Goal: Information Seeking & Learning: Understand process/instructions

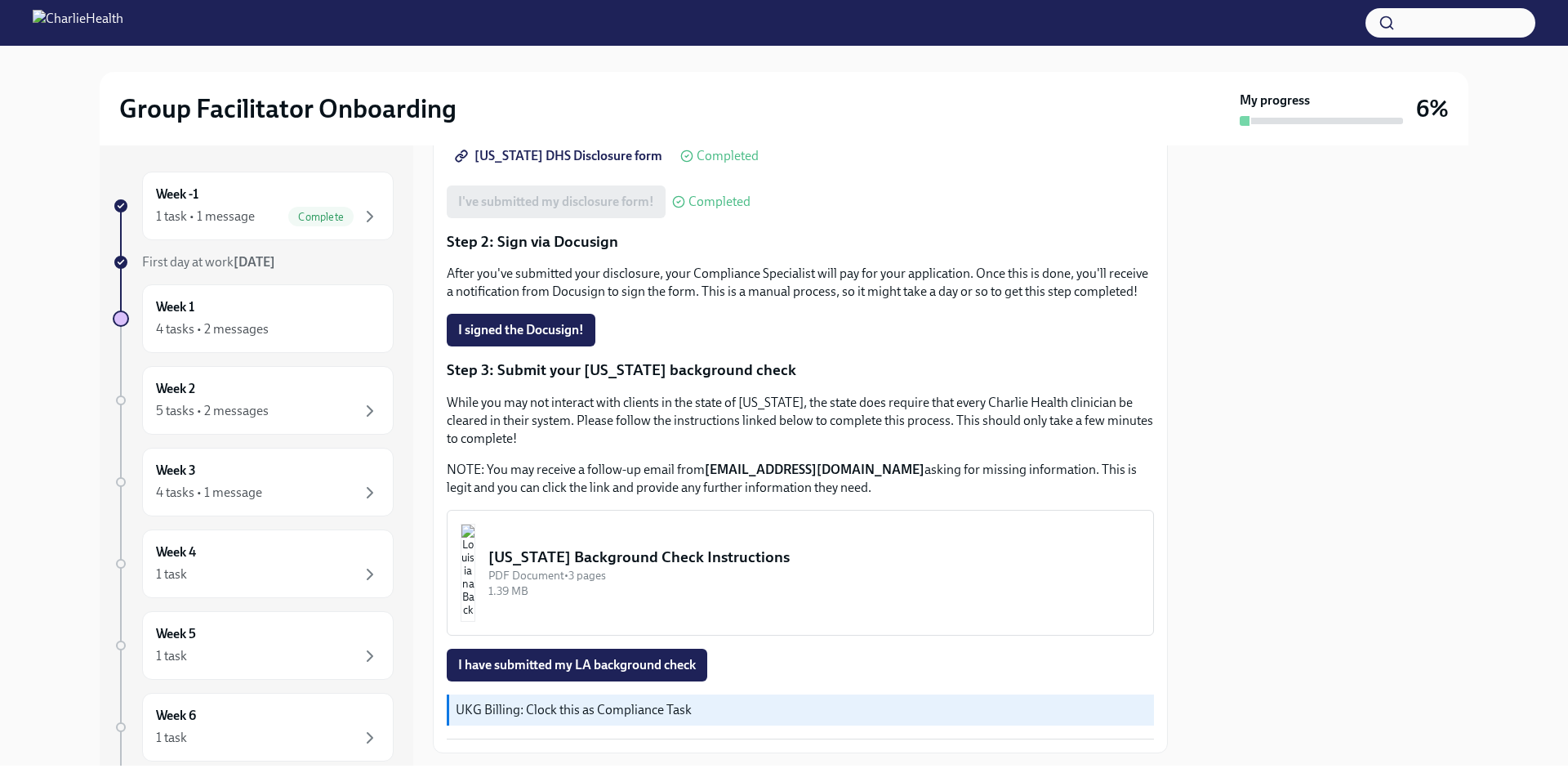
scroll to position [357, 0]
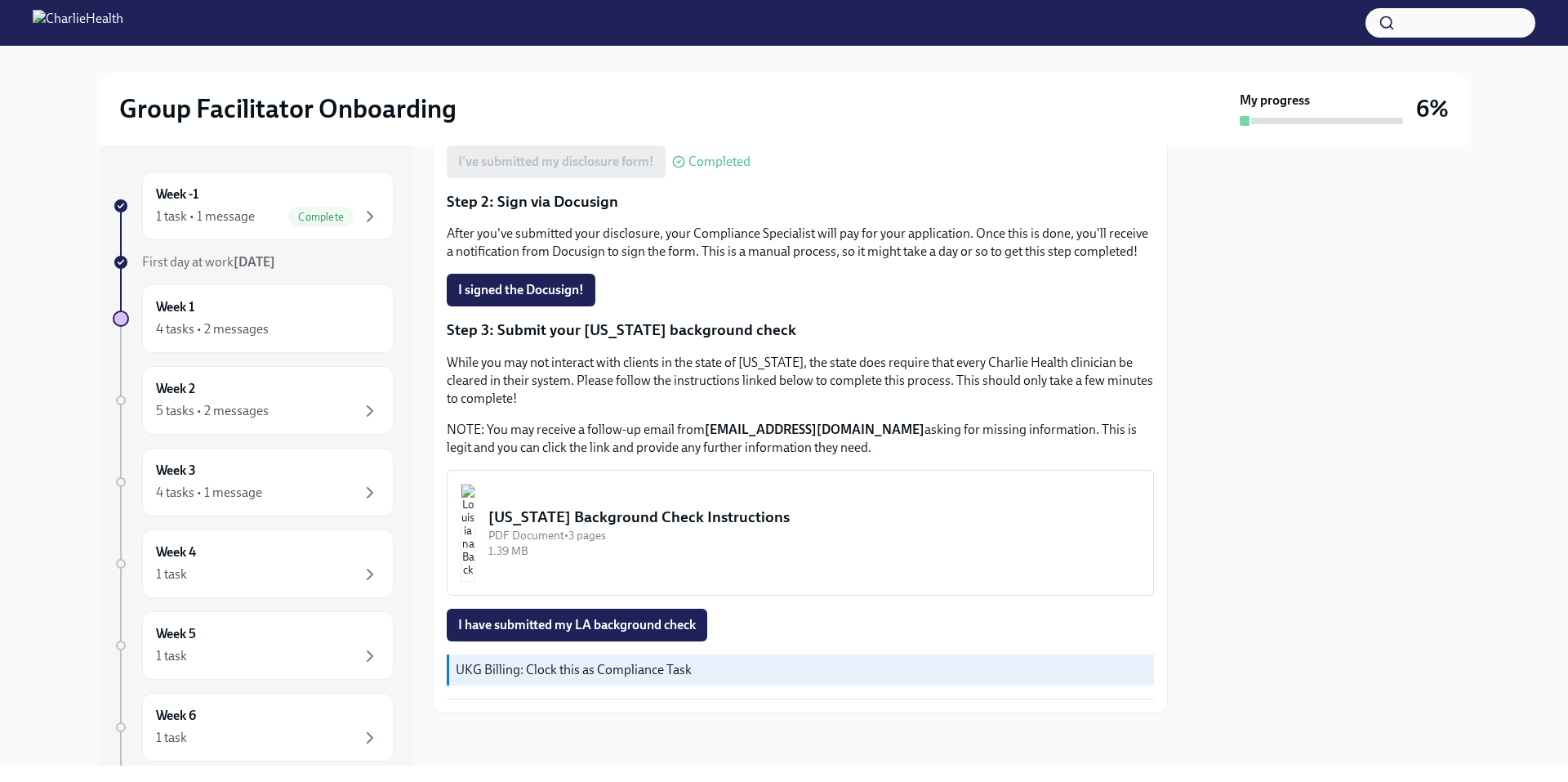
click at [682, 504] on button "[US_STATE] Background Check Instructions PDF Document • 3 pages 1.39 MB" at bounding box center [801, 532] width 707 height 126
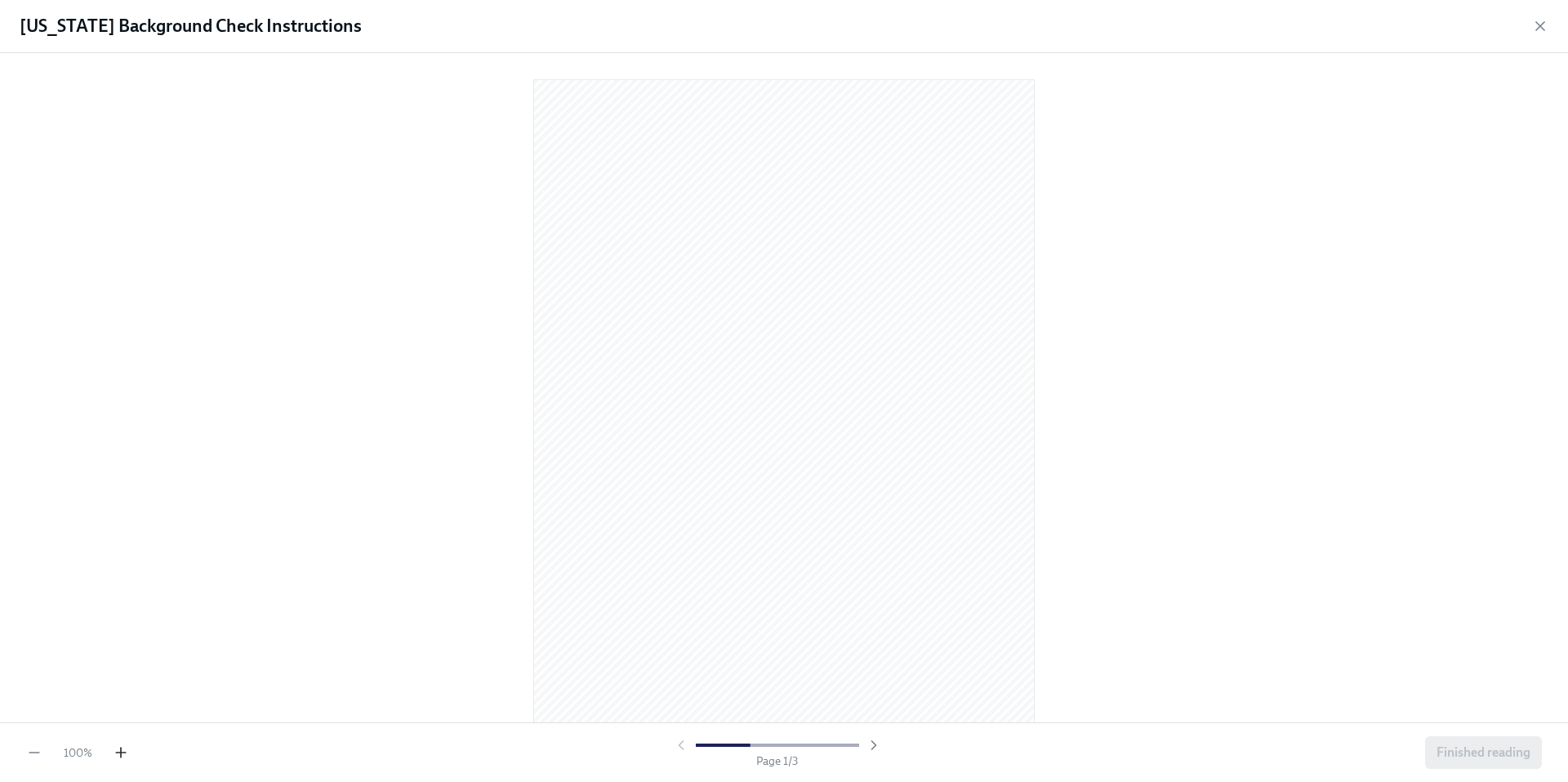
click at [116, 751] on icon "button" at bounding box center [121, 753] width 17 height 17
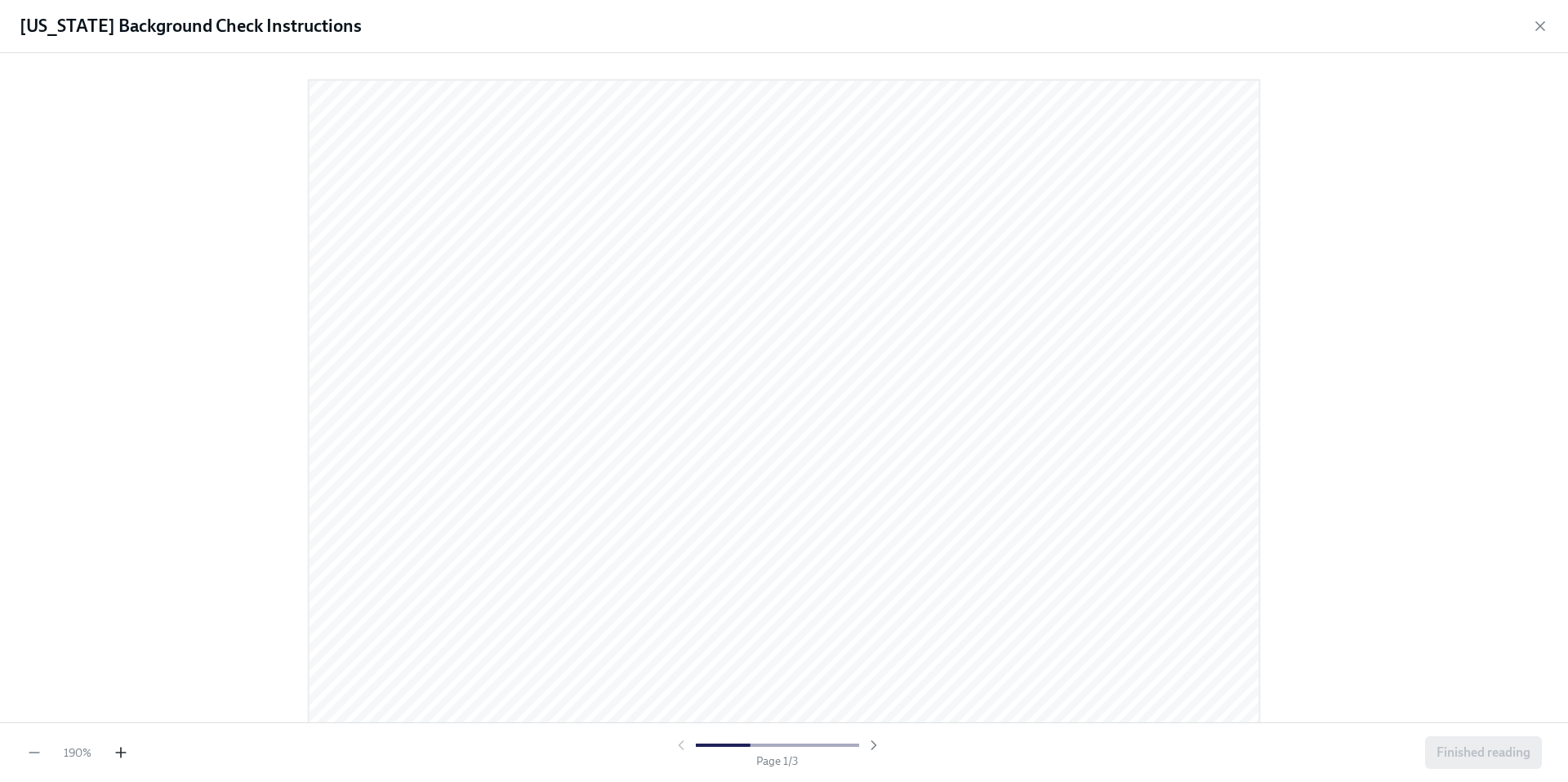
click at [115, 752] on icon "button" at bounding box center [121, 753] width 17 height 17
click at [113, 752] on icon "button" at bounding box center [121, 753] width 17 height 17
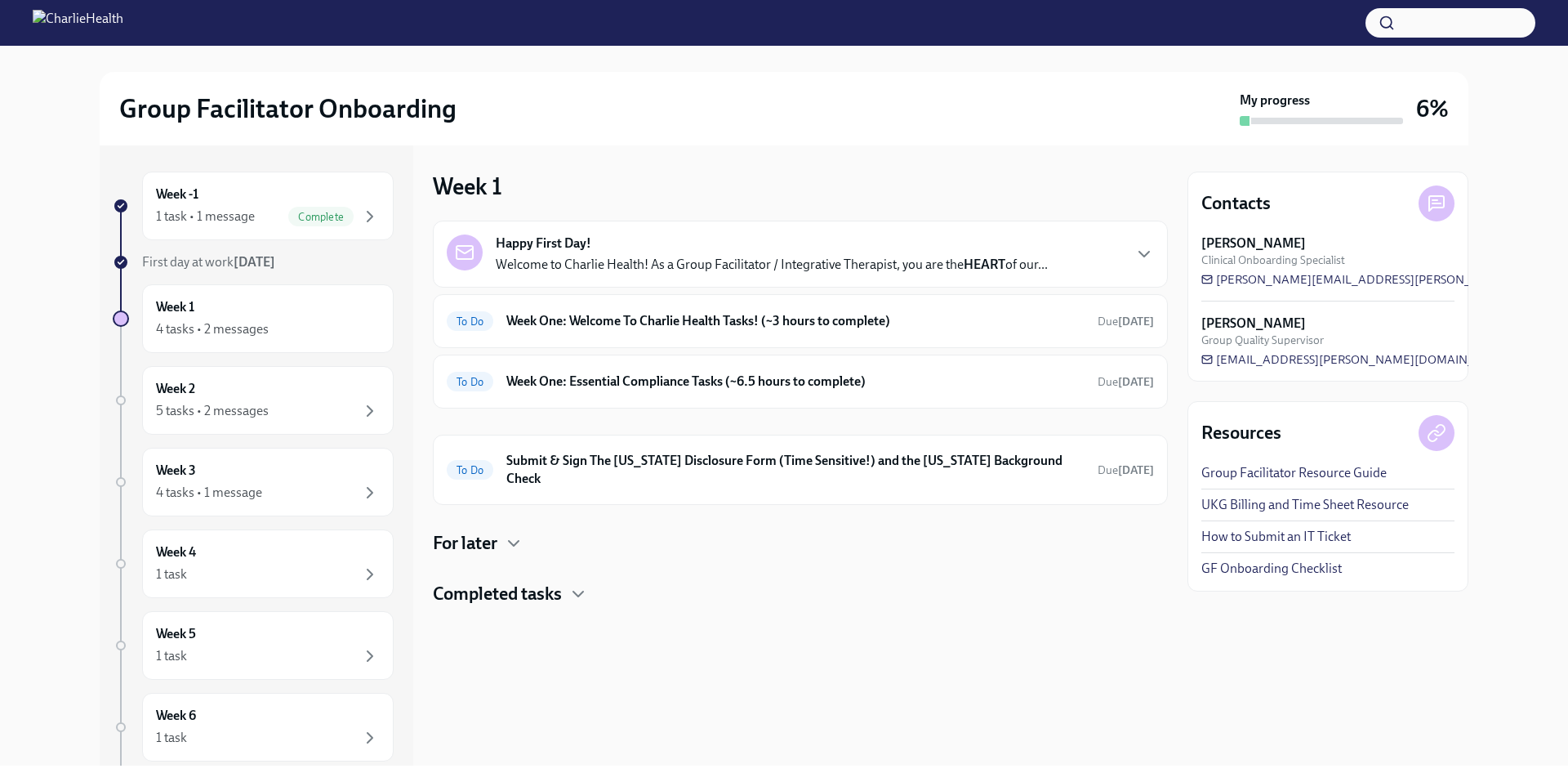
click at [596, 251] on div "Happy First Day! Welcome to Charlie Health! As a Group Facilitator / Integrativ…" at bounding box center [772, 254] width 552 height 39
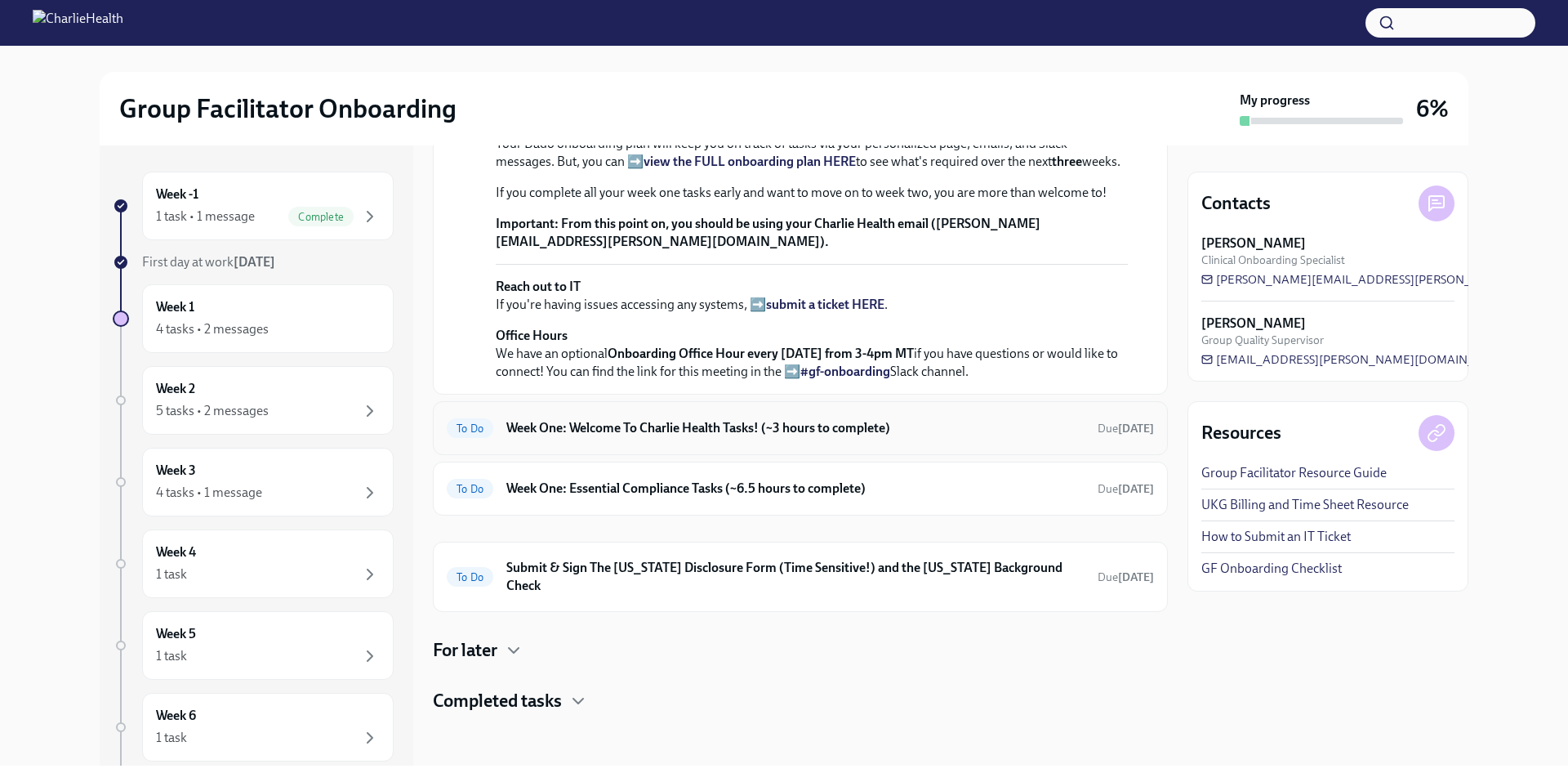
scroll to position [572, 0]
click at [675, 455] on div "To Do Week One: Welcome To Charlie Health Tasks! (~3 hours to complete) Due in …" at bounding box center [800, 428] width 735 height 54
click at [667, 437] on h6 "Week One: Welcome To Charlie Health Tasks! (~3 hours to complete)" at bounding box center [795, 428] width 578 height 18
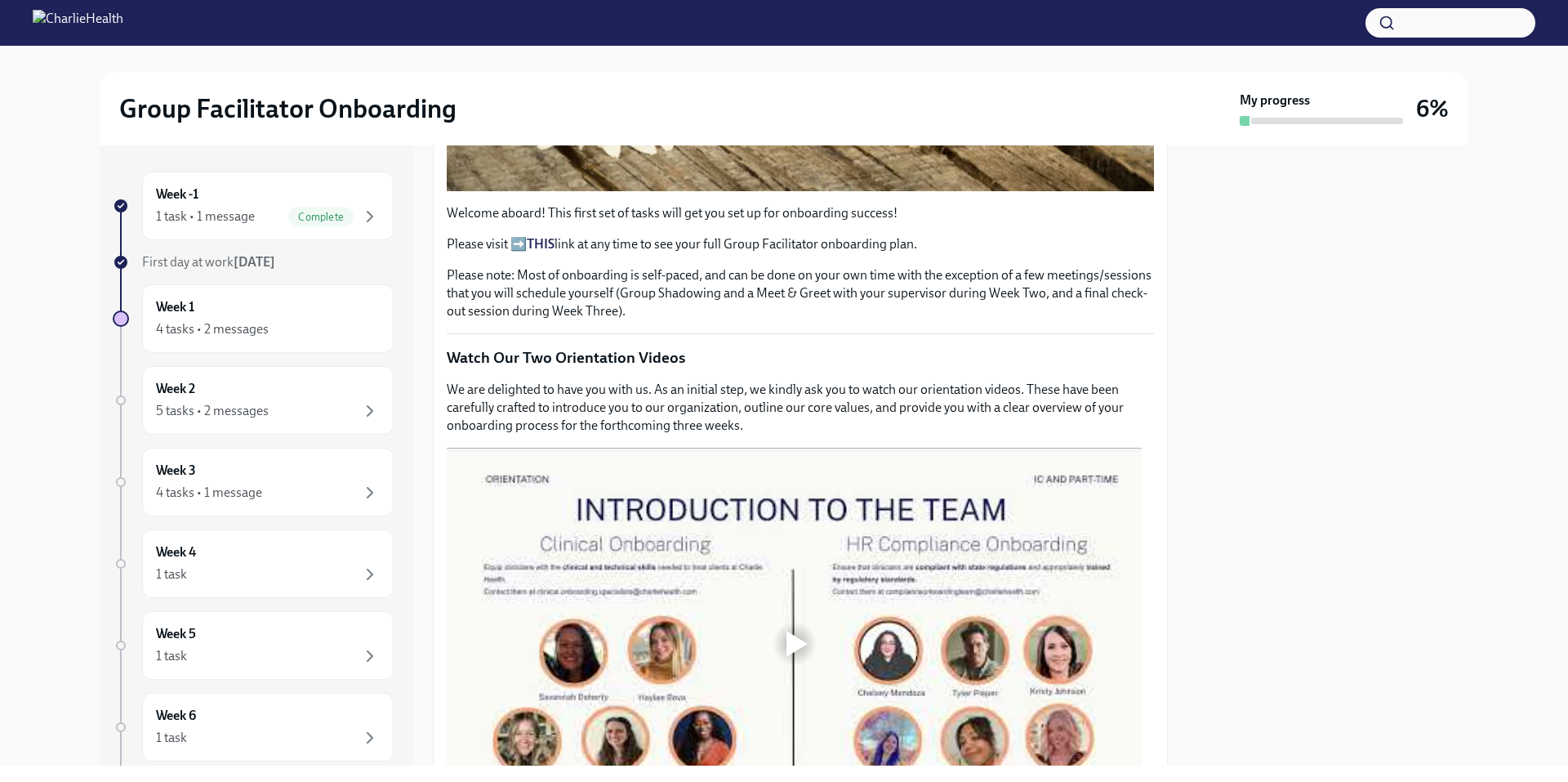
scroll to position [409, 0]
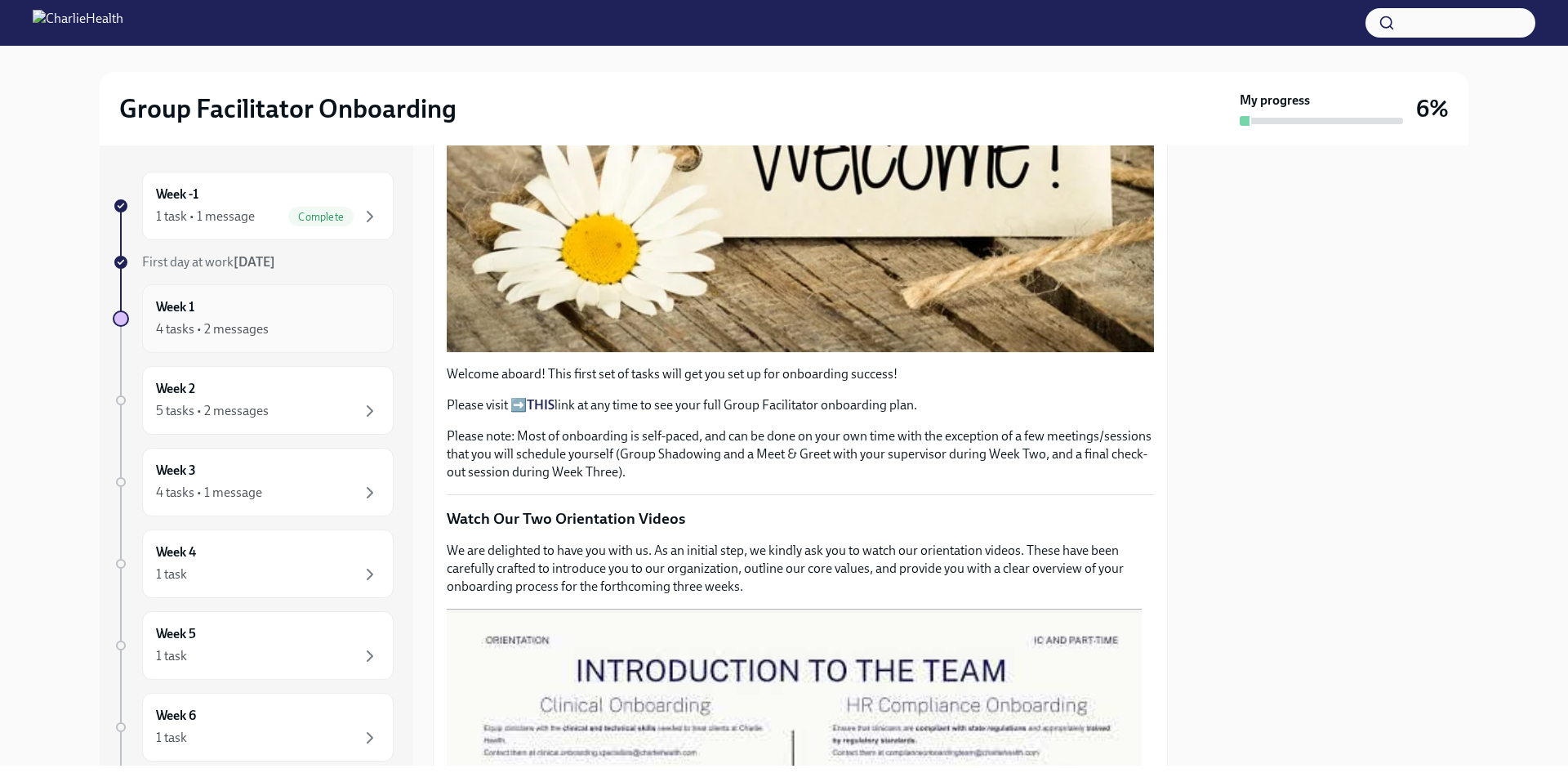
click at [270, 310] on div "Week 1 4 tasks • 2 messages" at bounding box center [267, 318] width 224 height 41
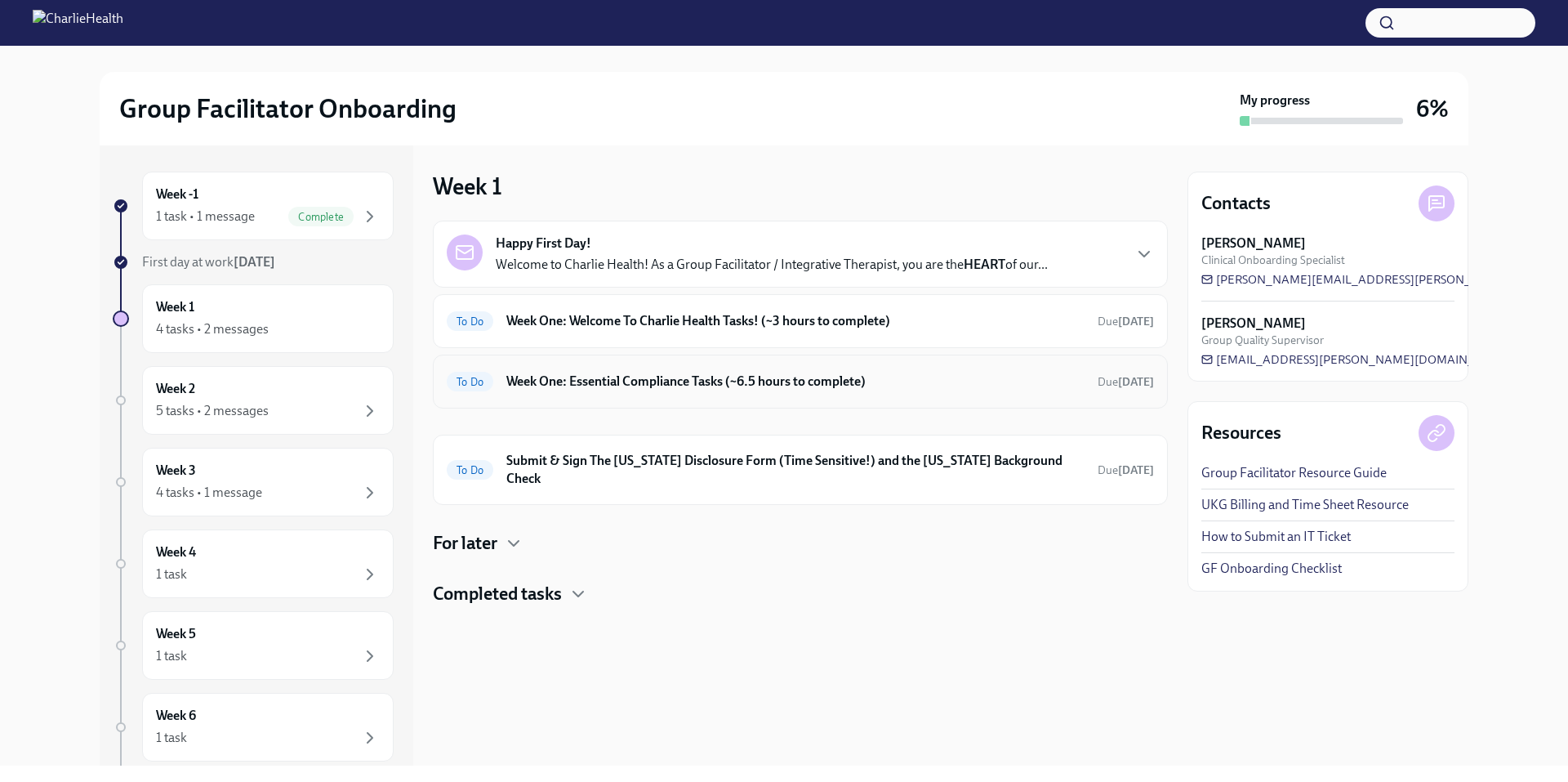
click at [823, 385] on h6 "Week One: Essential Compliance Tasks (~6.5 hours to complete)" at bounding box center [795, 381] width 578 height 18
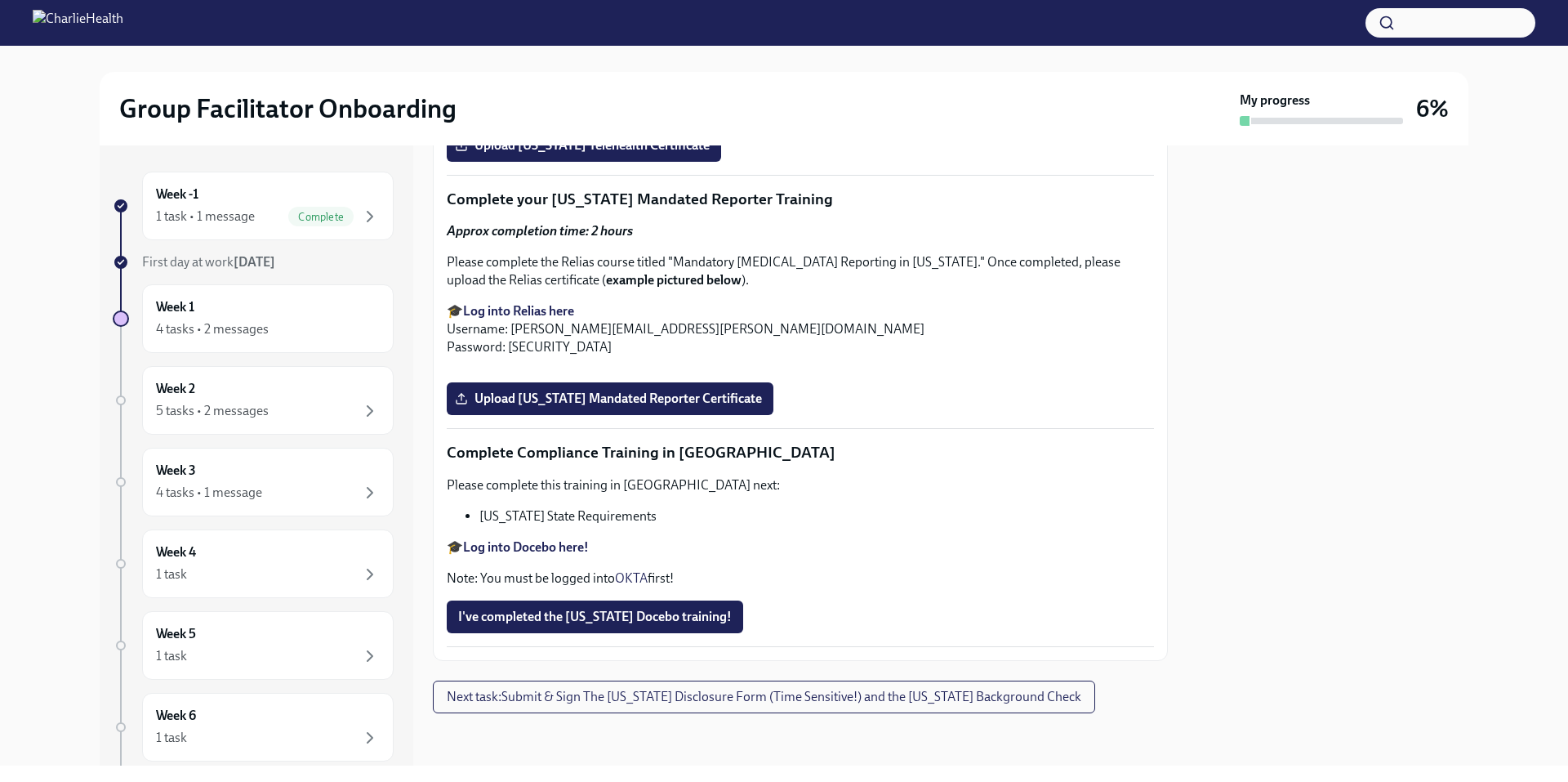
scroll to position [3544, 0]
click at [266, 227] on div "Week -1 1 task • 1 message Complete" at bounding box center [268, 206] width 251 height 68
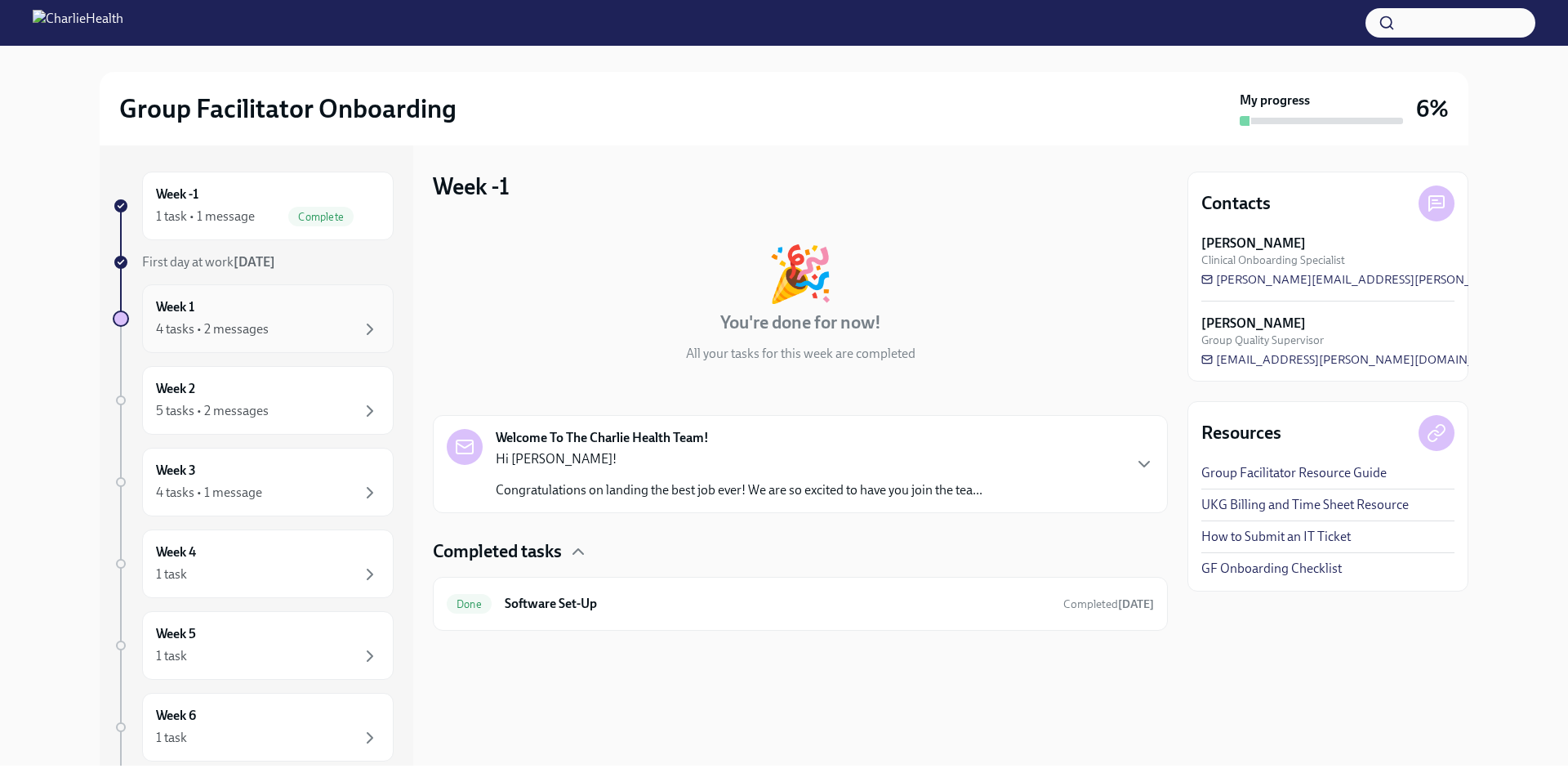
click at [243, 320] on div "4 tasks • 2 messages" at bounding box center [267, 330] width 224 height 20
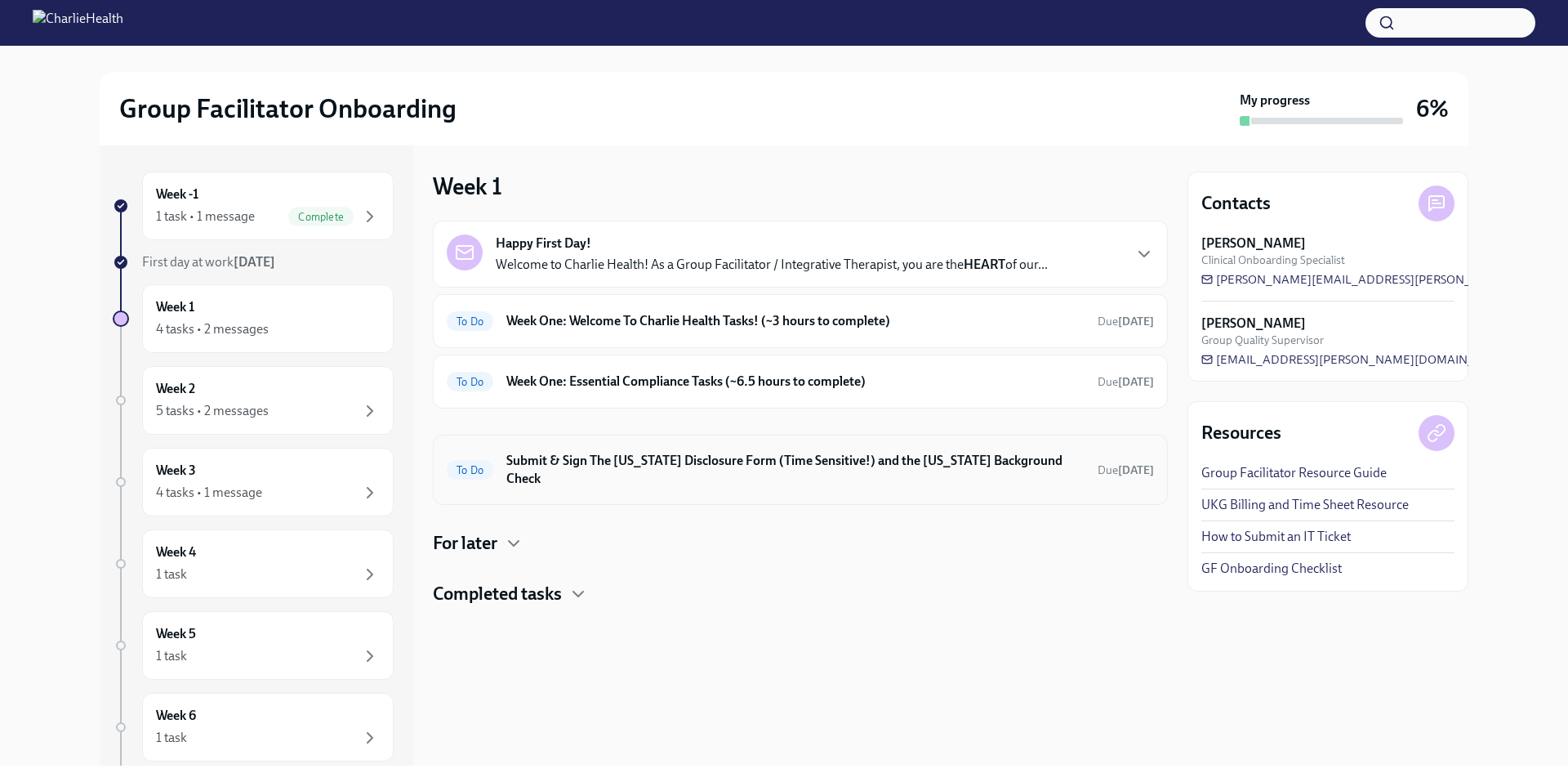
click at [882, 471] on div "To Do Submit & Sign The Utah Disclosure Form (Time Sensitive!) and the Louisian…" at bounding box center [801, 470] width 707 height 42
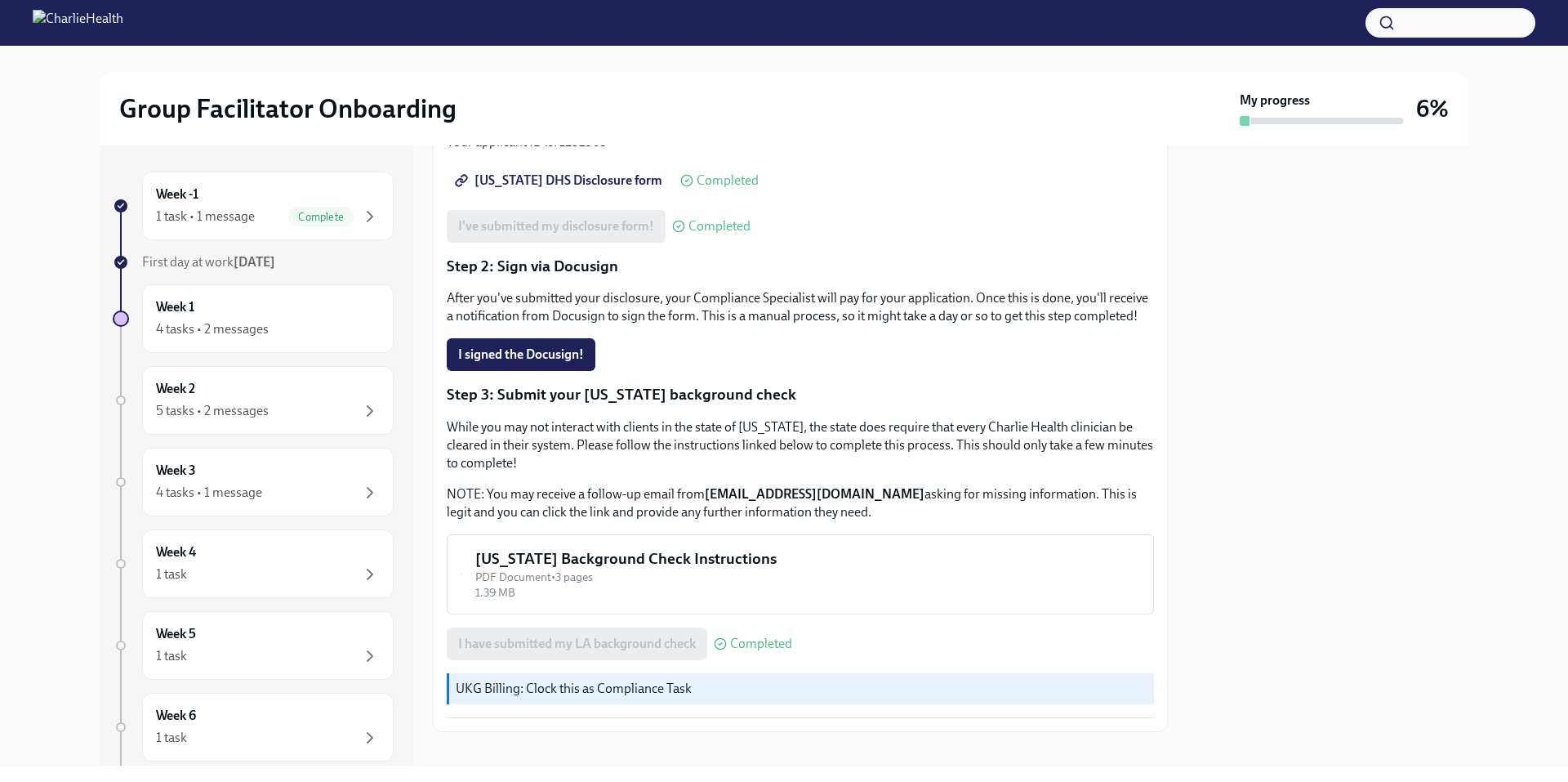
scroll to position [276, 0]
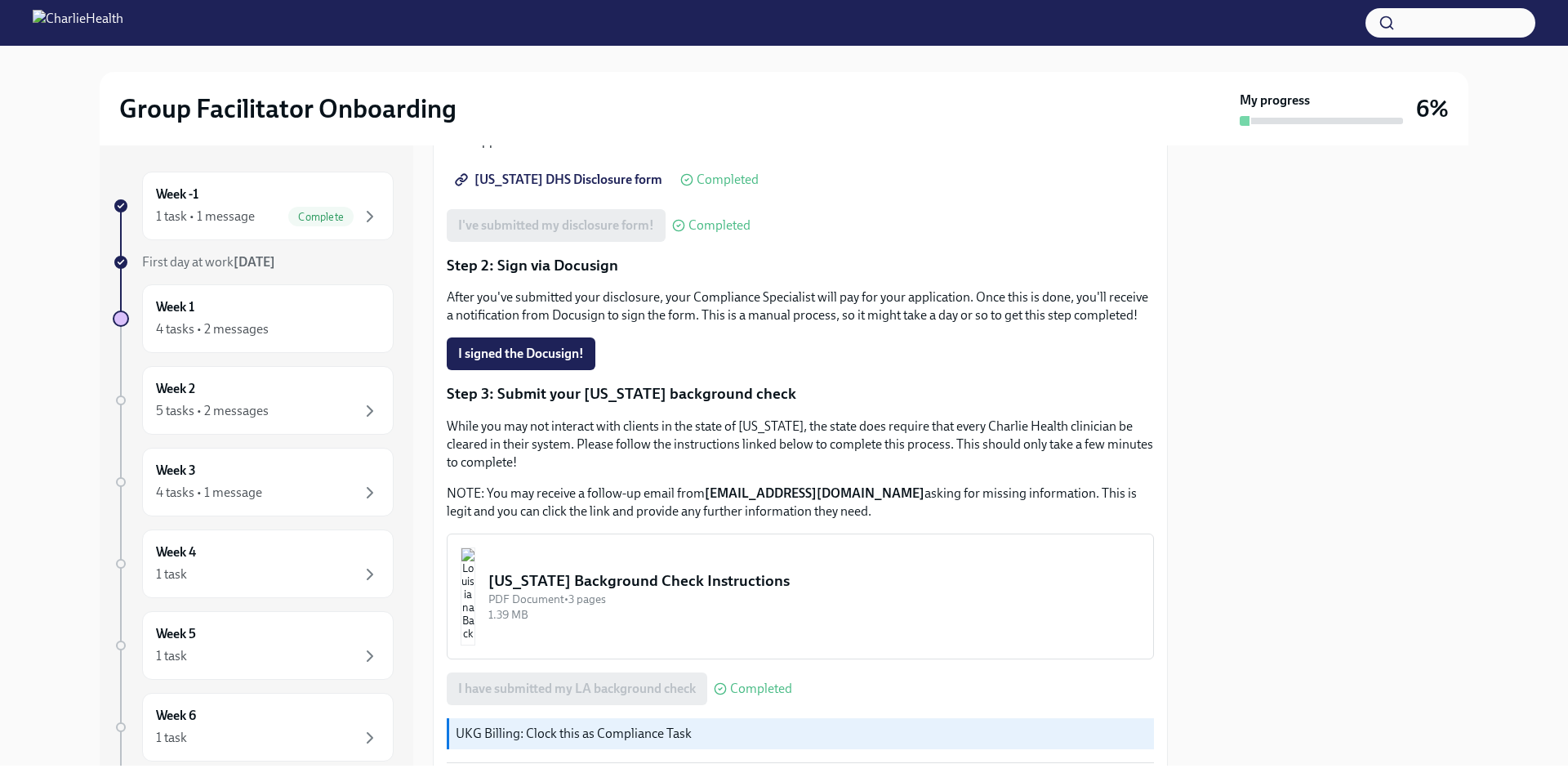
drag, startPoint x: 677, startPoint y: 498, endPoint x: 465, endPoint y: 485, distance: 212.4
click at [465, 471] on p "While you may not interact with clients in the state of [US_STATE], the state d…" at bounding box center [801, 444] width 707 height 54
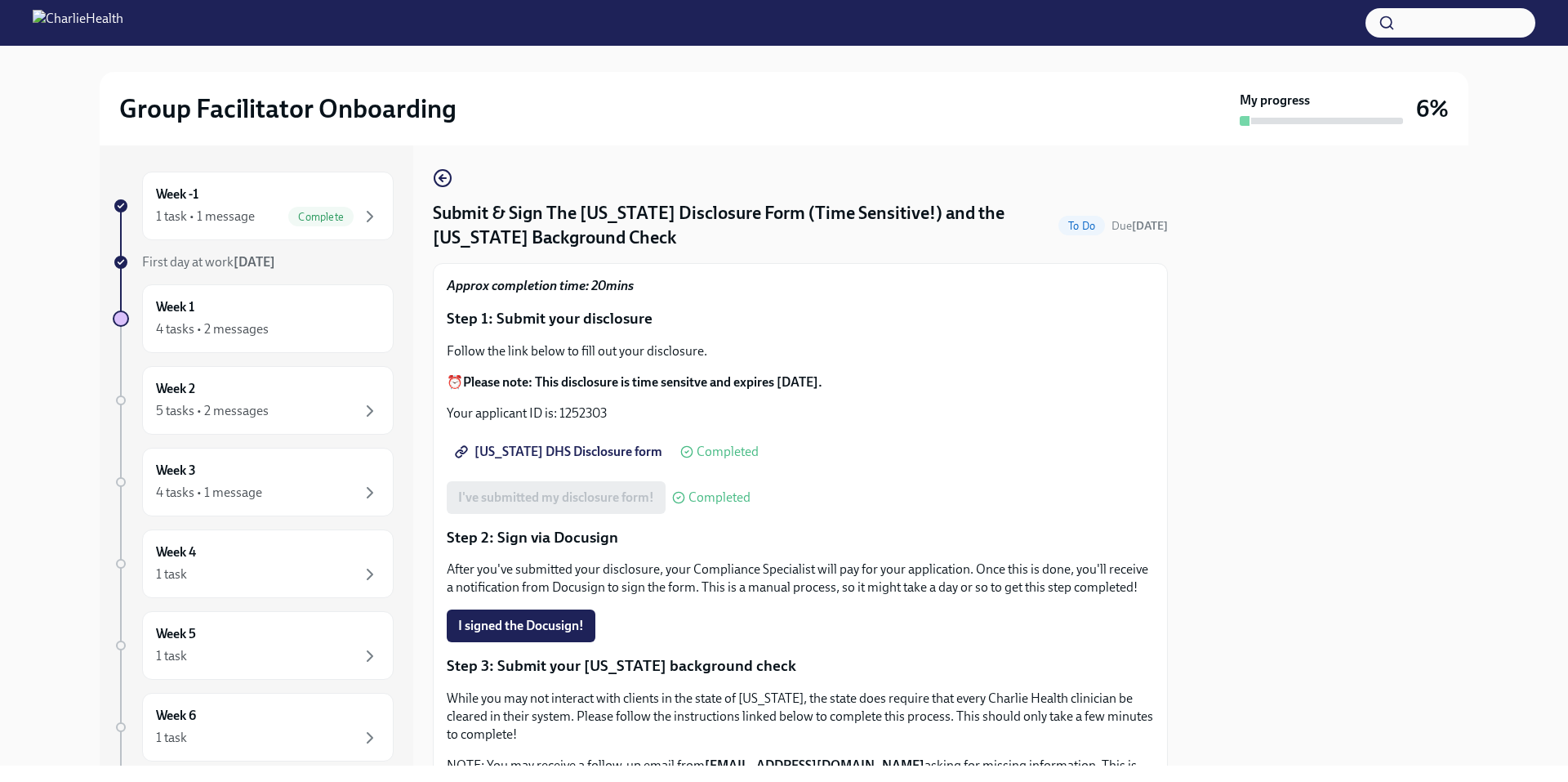
scroll to position [0, 0]
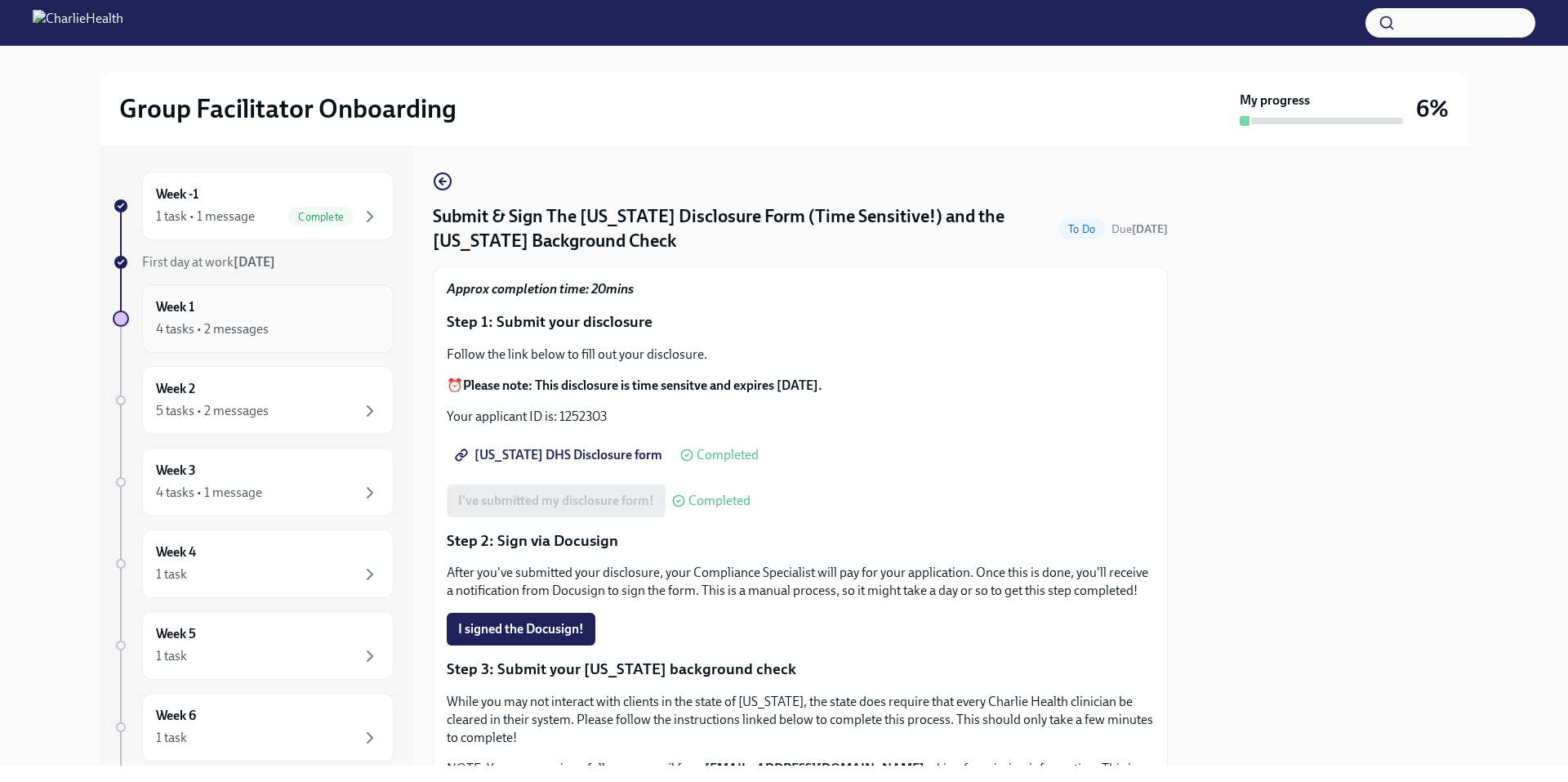
click at [256, 336] on div "4 tasks • 2 messages" at bounding box center [211, 330] width 112 height 18
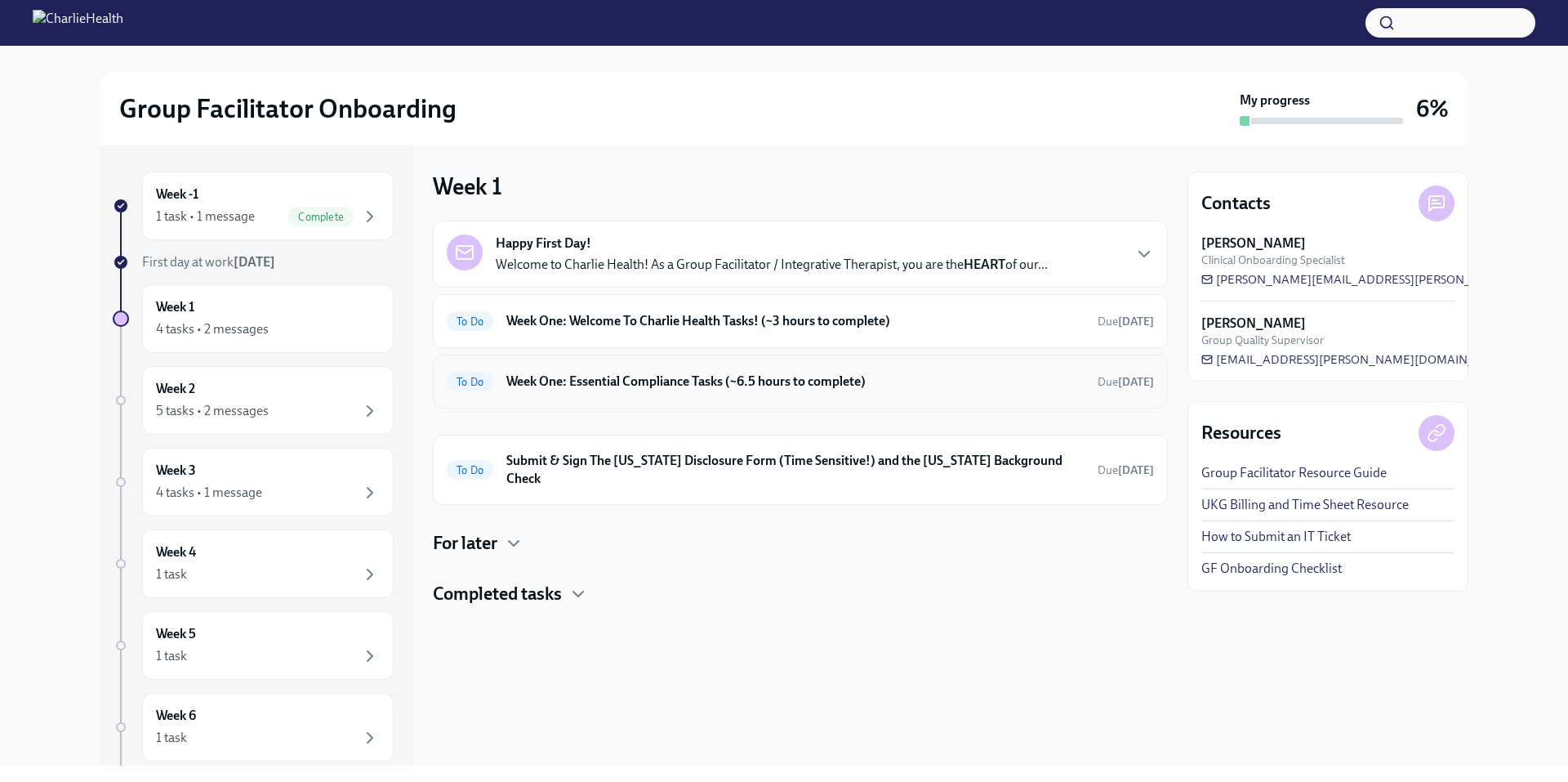
click at [615, 389] on h6 "Week One: Essential Compliance Tasks (~6.5 hours to complete)" at bounding box center [795, 381] width 578 height 18
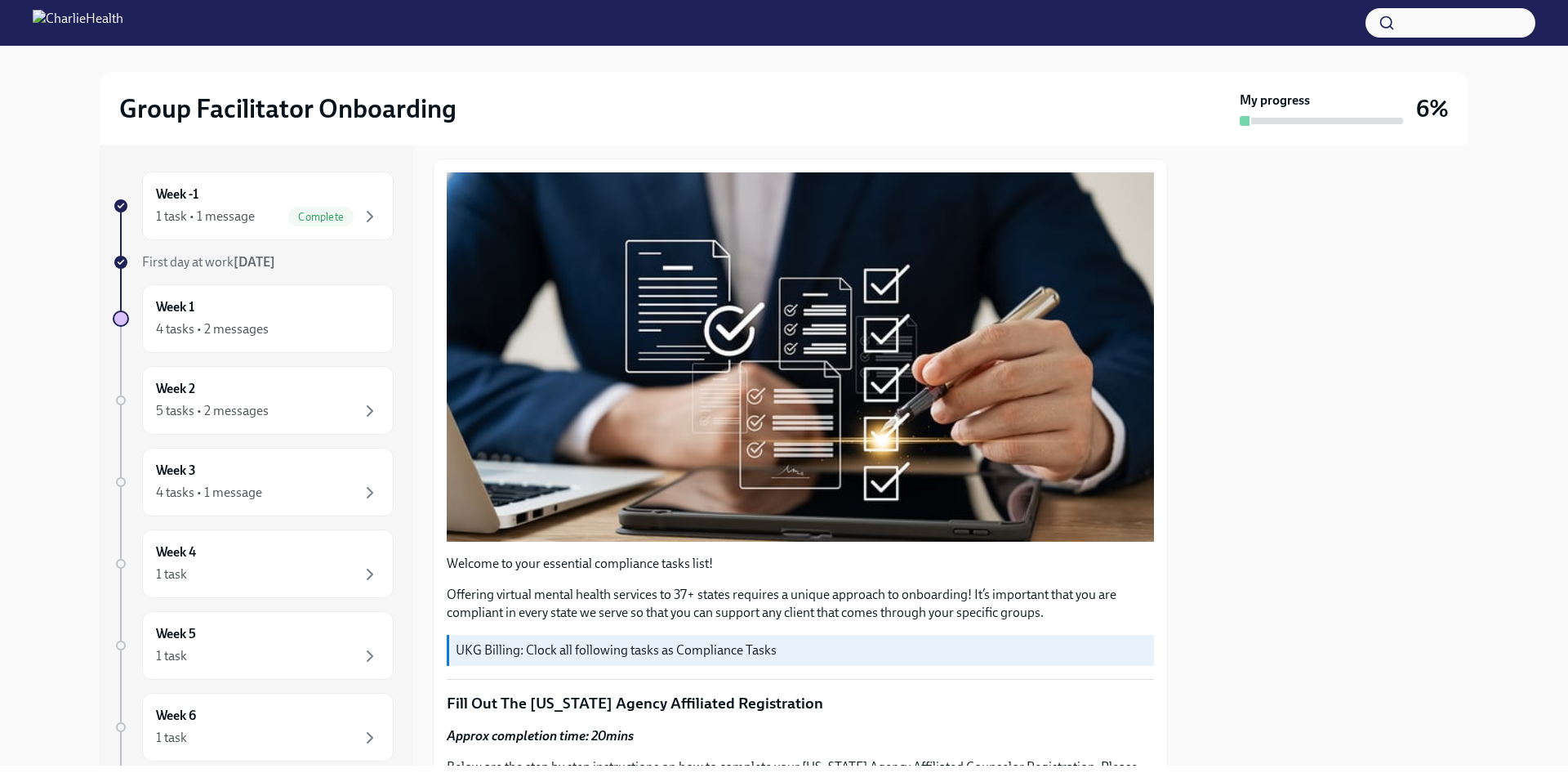
scroll to position [82, 0]
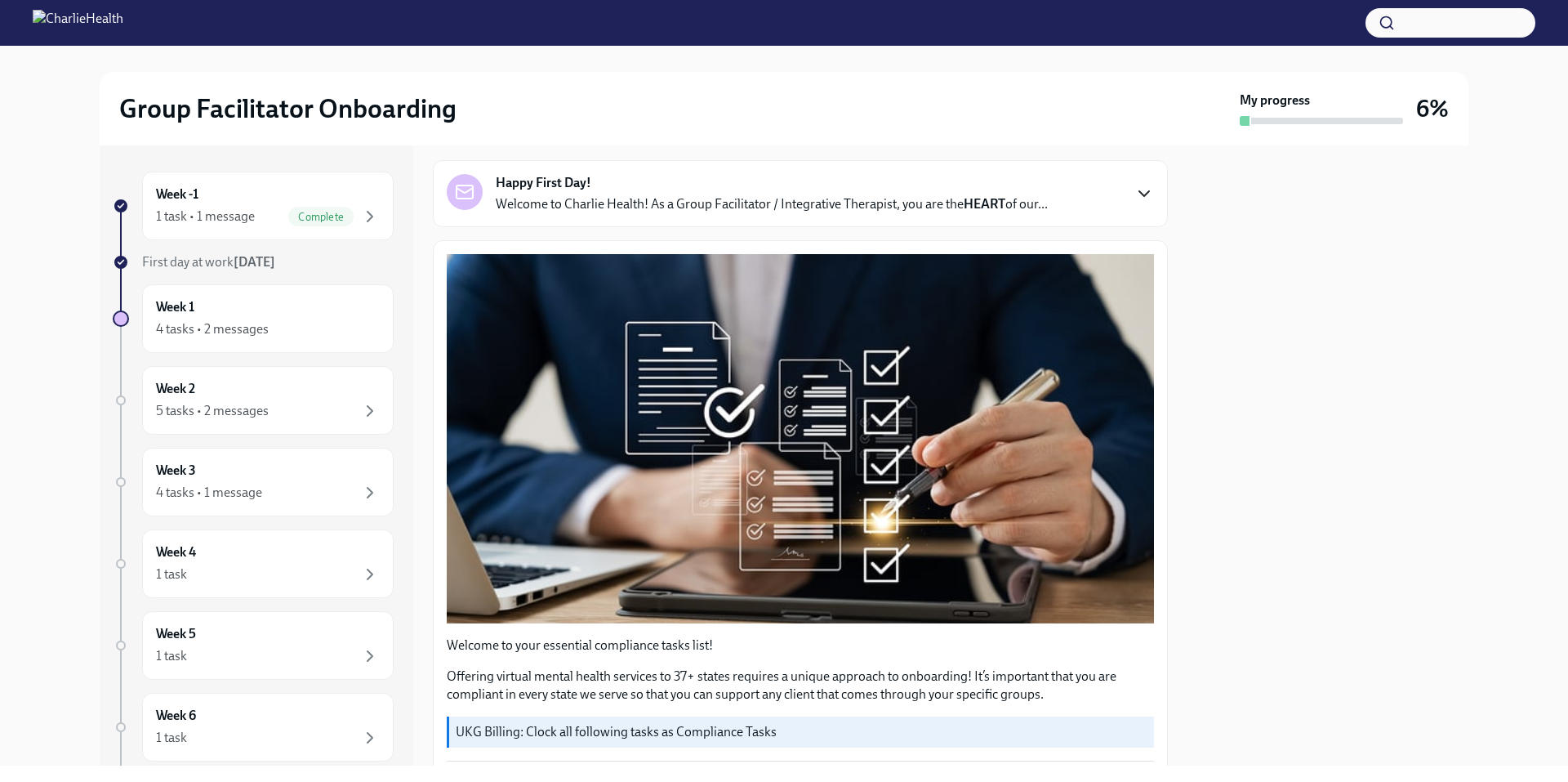
click at [1134, 192] on icon "button" at bounding box center [1144, 194] width 20 height 20
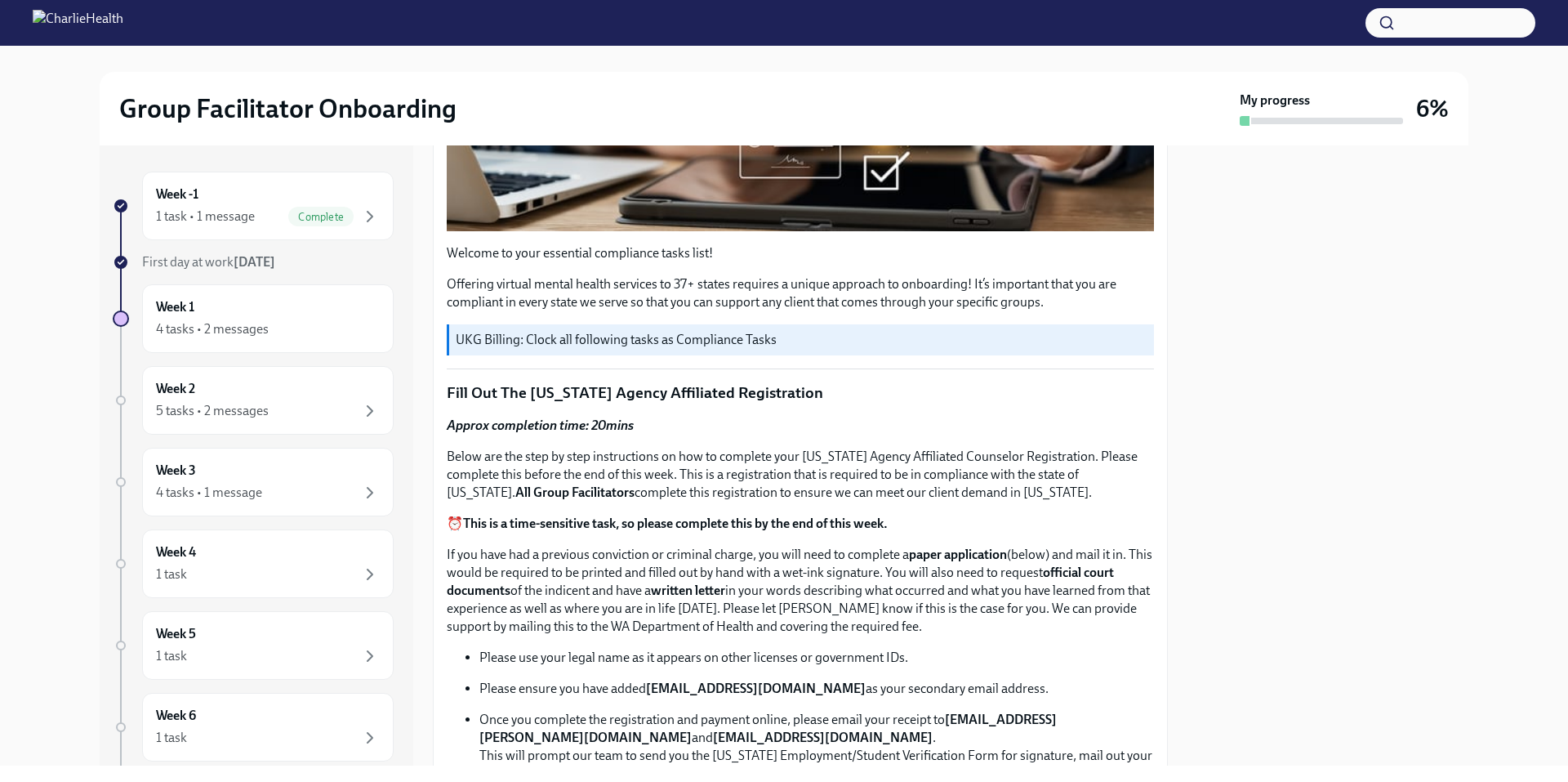
scroll to position [1143, 0]
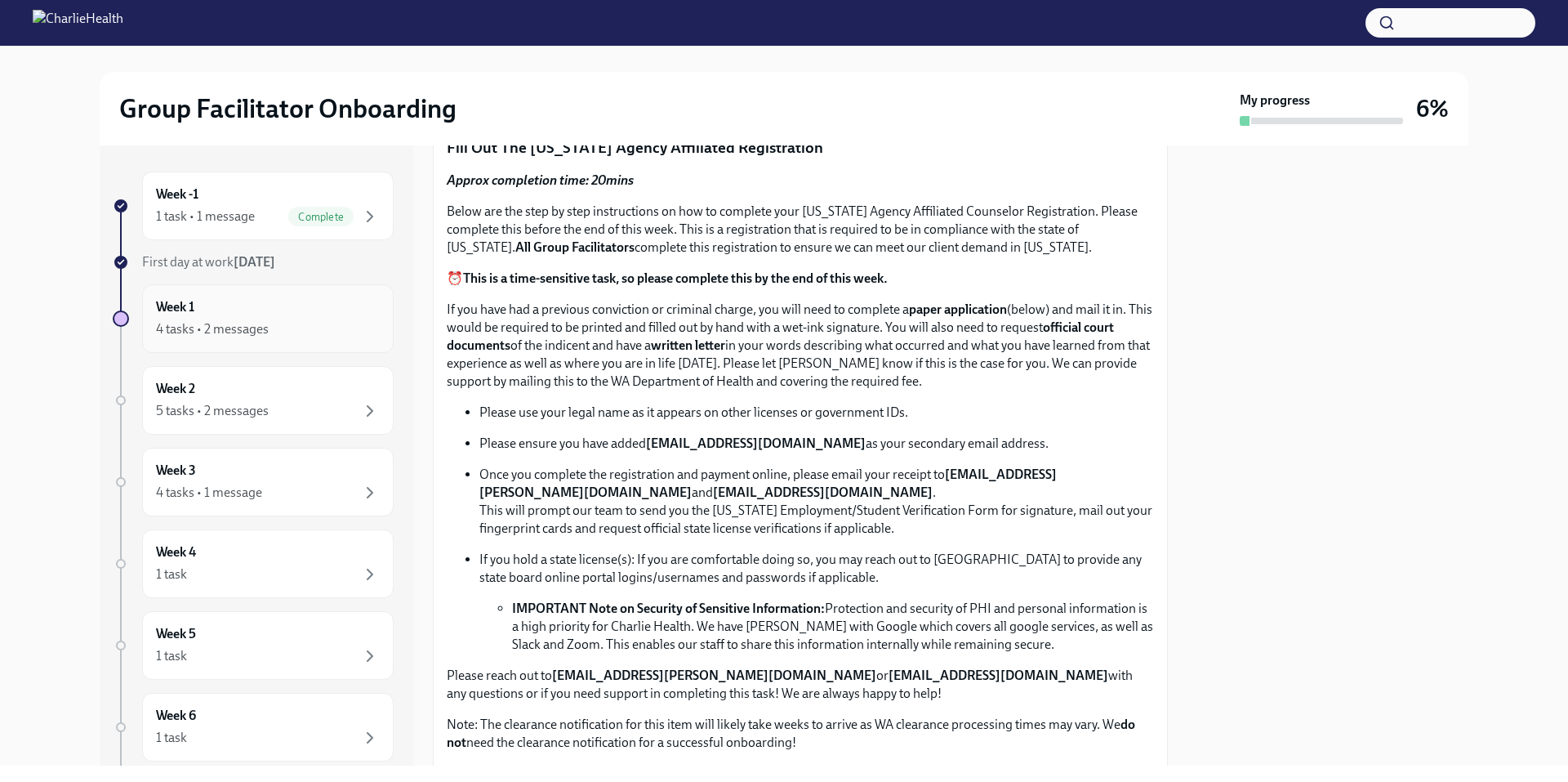
click at [249, 310] on div "Week 1 4 tasks • 2 messages" at bounding box center [267, 318] width 224 height 41
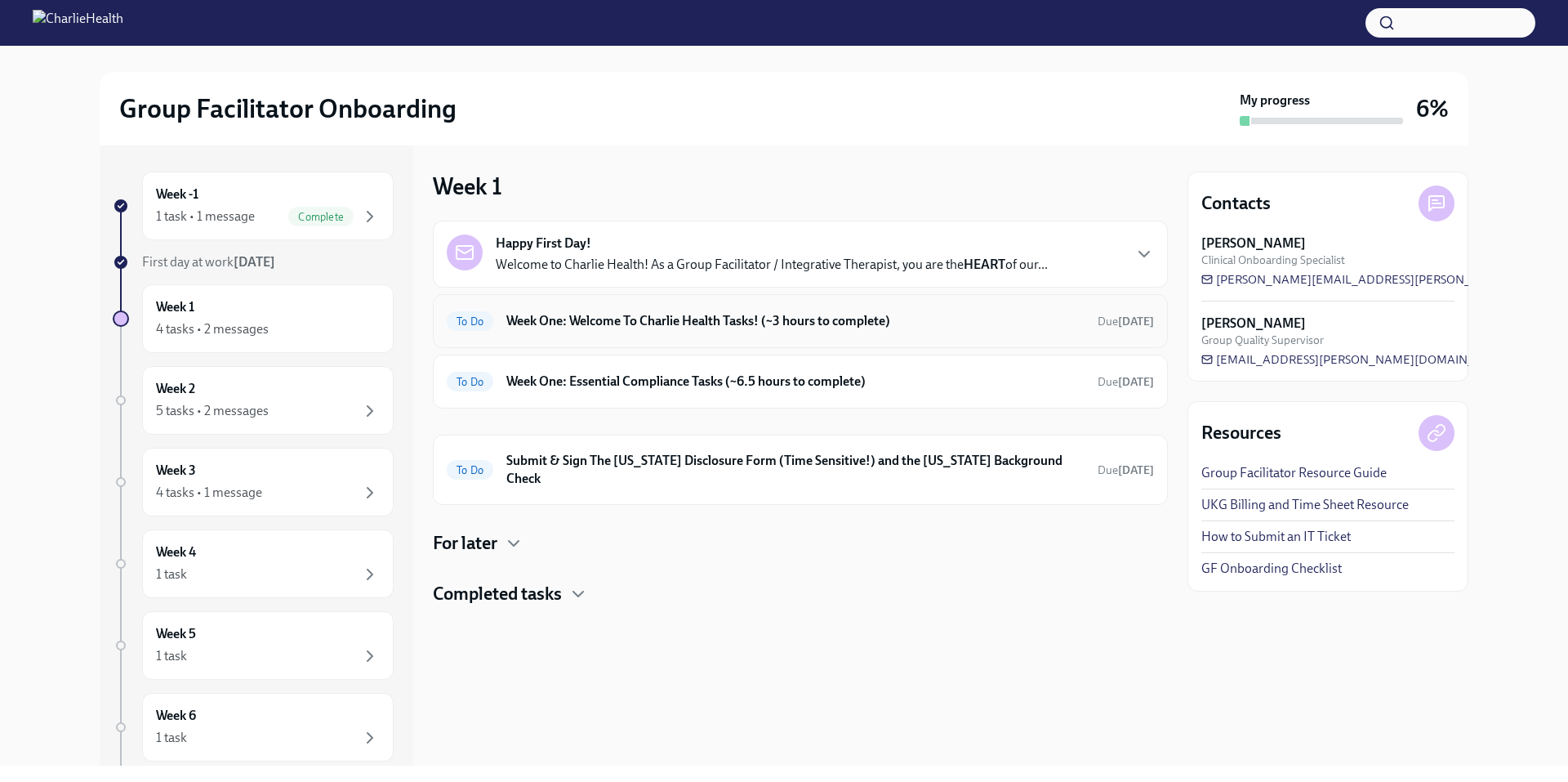
click at [687, 325] on h6 "Week One: Welcome To Charlie Health Tasks! (~3 hours to complete)" at bounding box center [795, 321] width 578 height 18
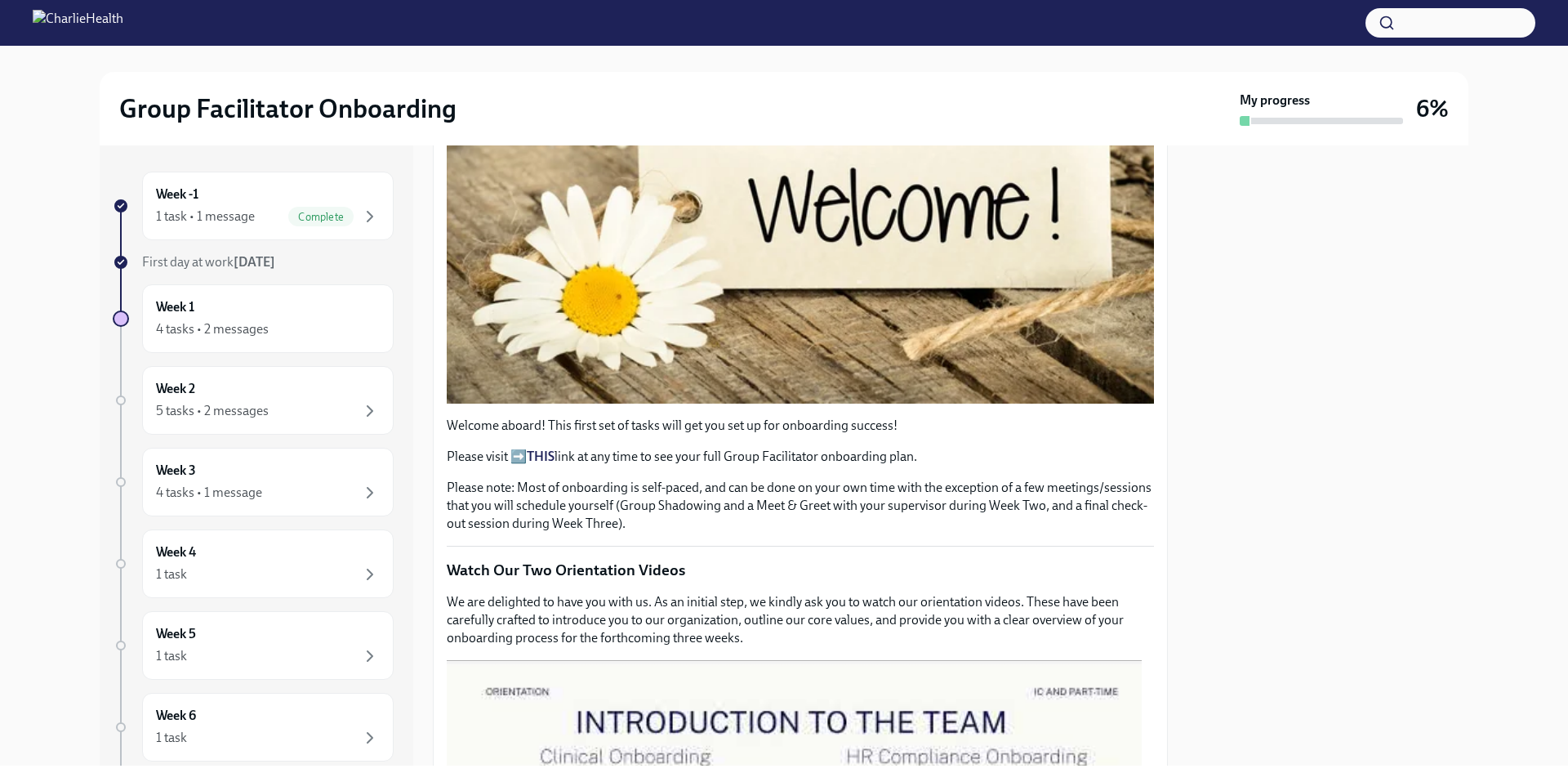
scroll to position [326, 0]
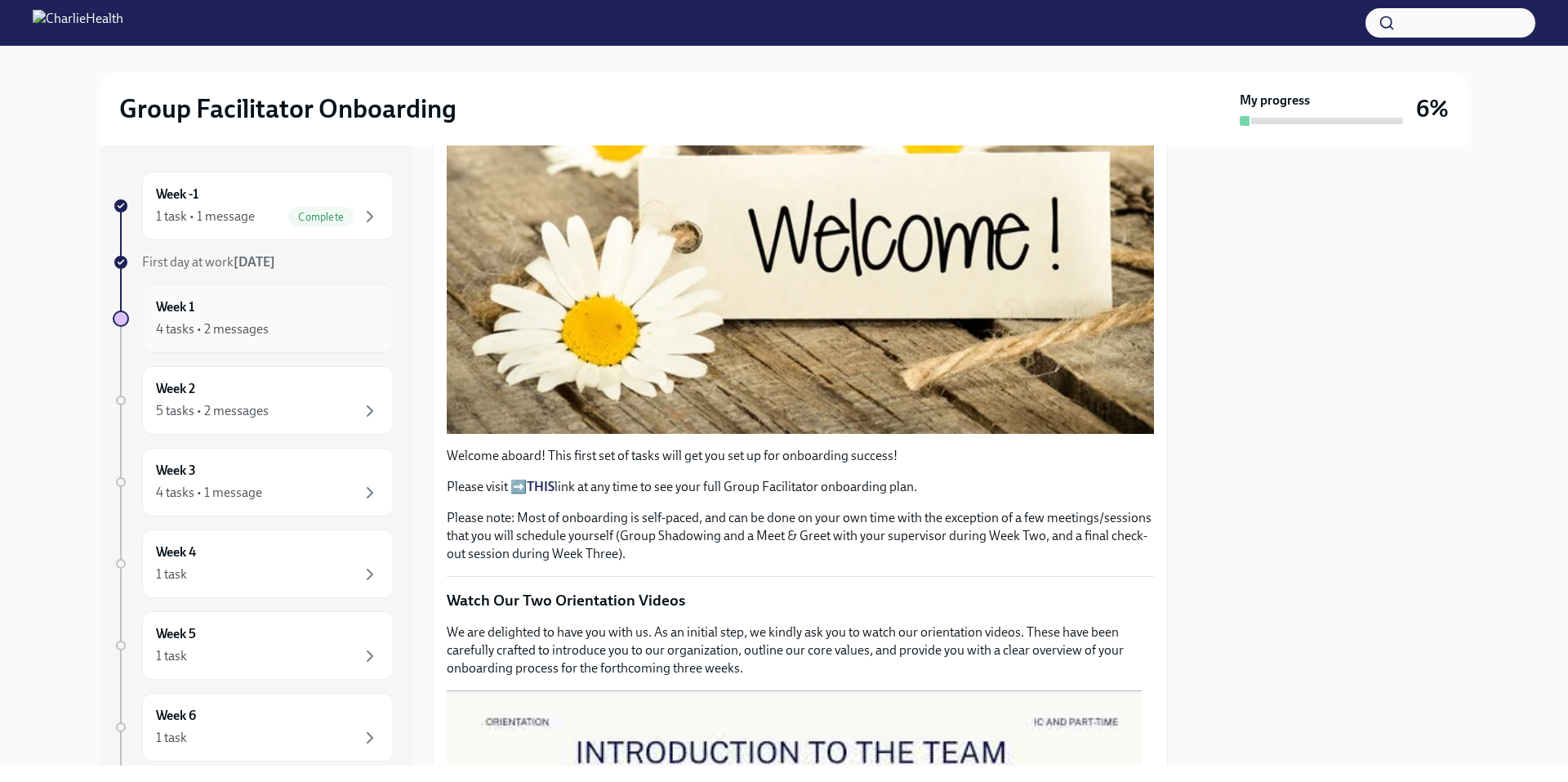
click at [264, 305] on div "Week 1 4 tasks • 2 messages" at bounding box center [267, 318] width 224 height 41
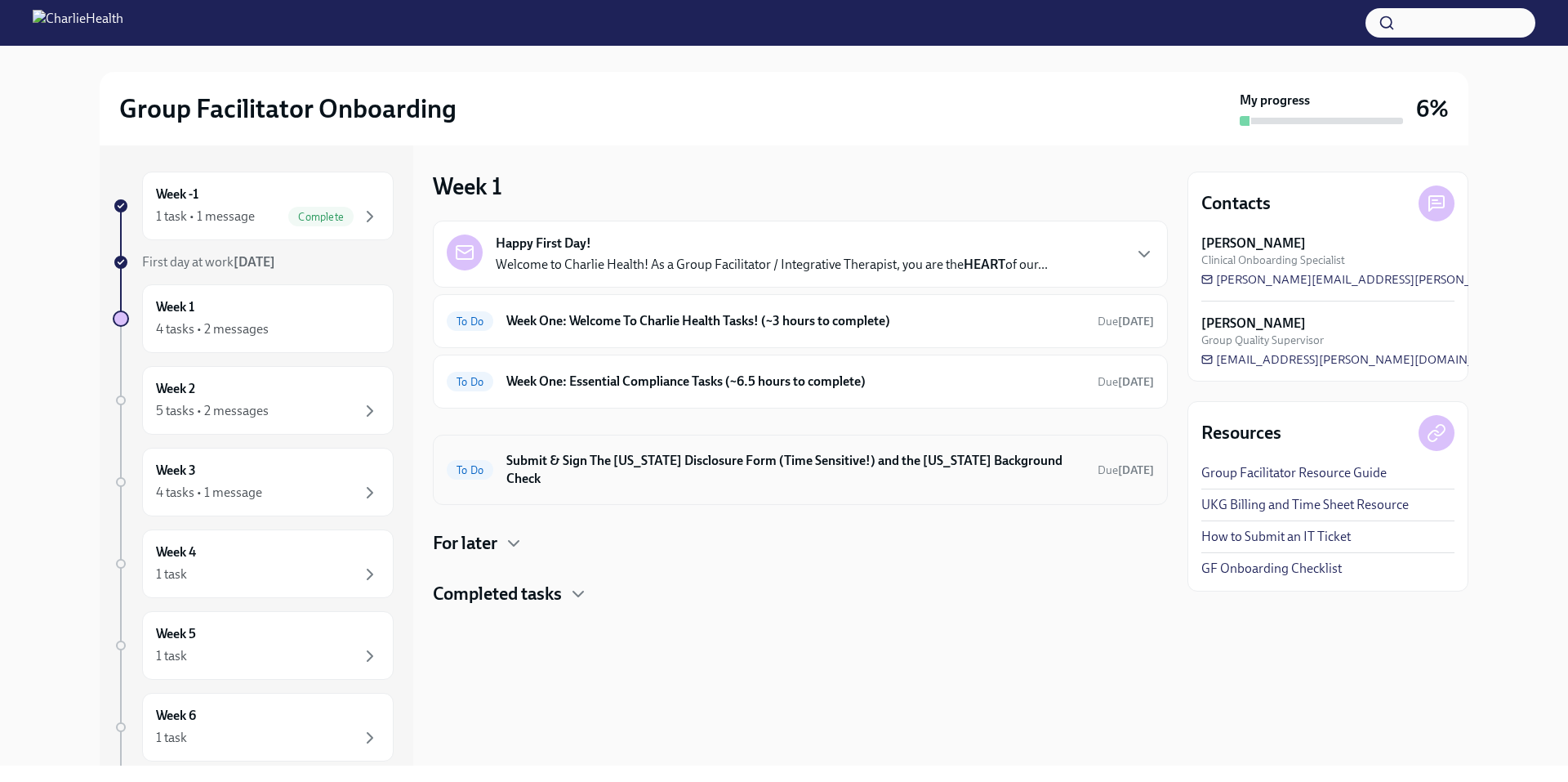
click at [752, 461] on h6 "Submit & Sign The [US_STATE] Disclosure Form (Time Sensitive!) and the [US_STAT…" at bounding box center [795, 470] width 578 height 36
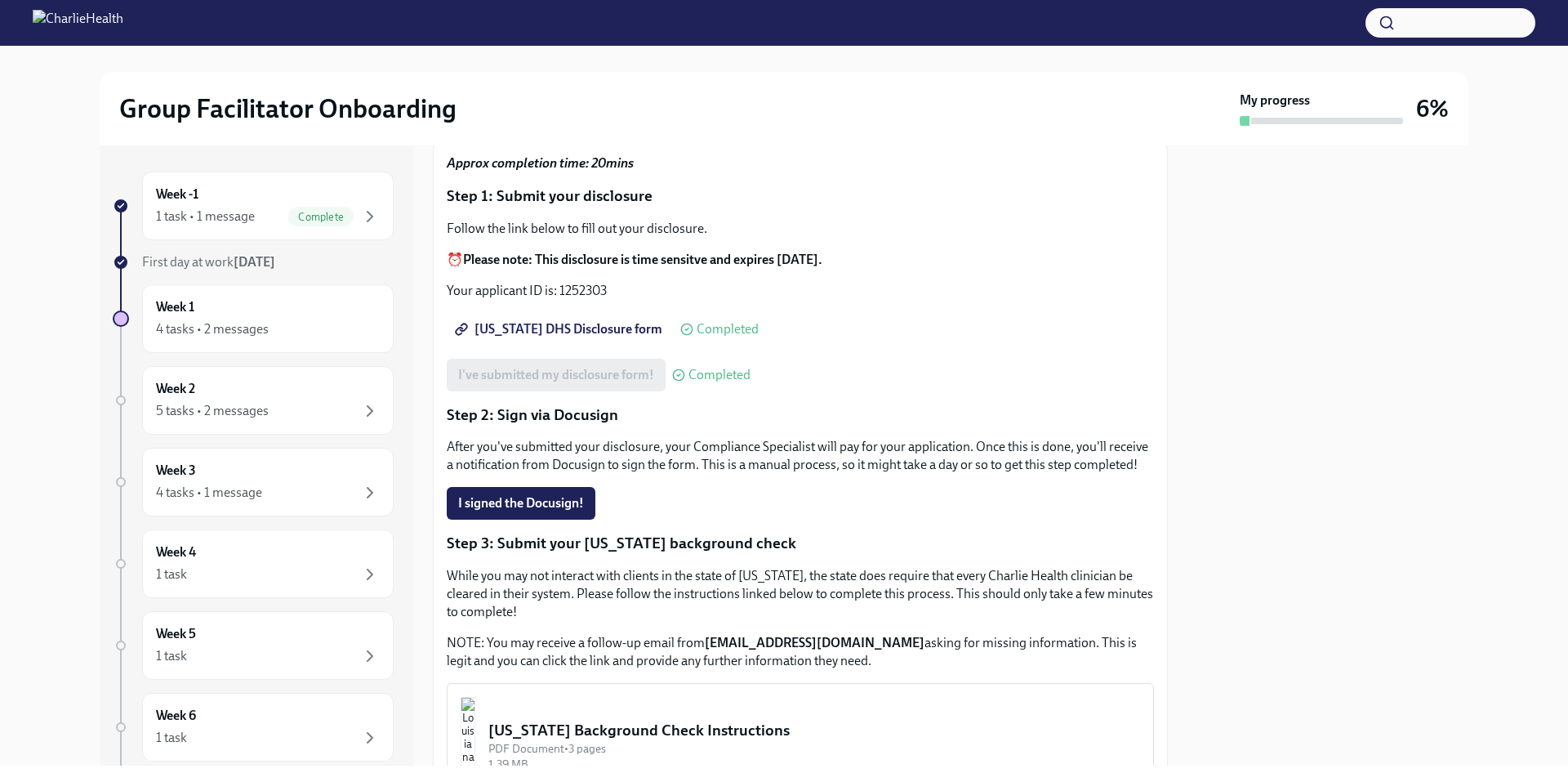
scroll to position [112, 0]
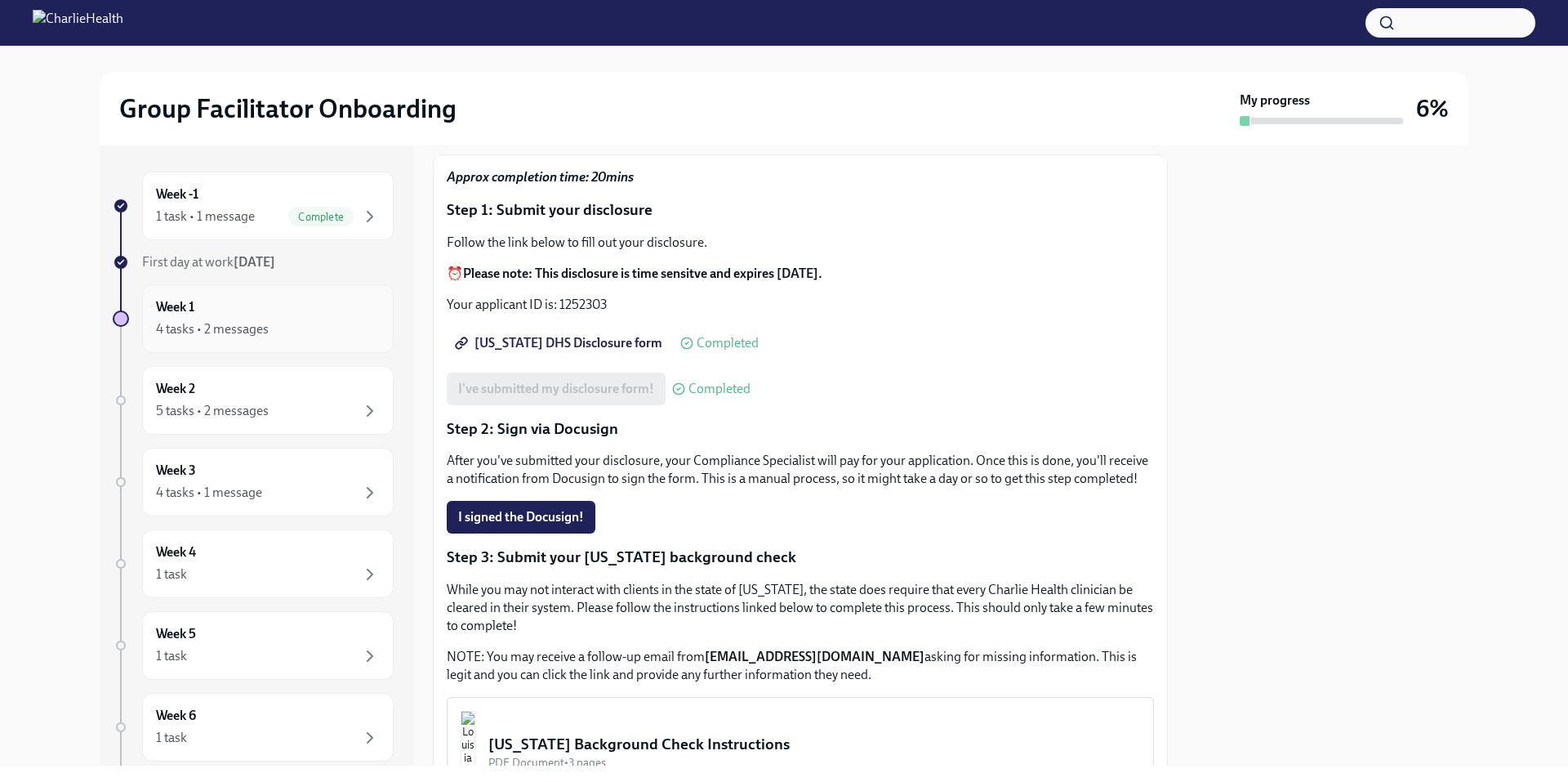
click at [251, 305] on div "Week 1 4 tasks • 2 messages" at bounding box center [267, 318] width 224 height 41
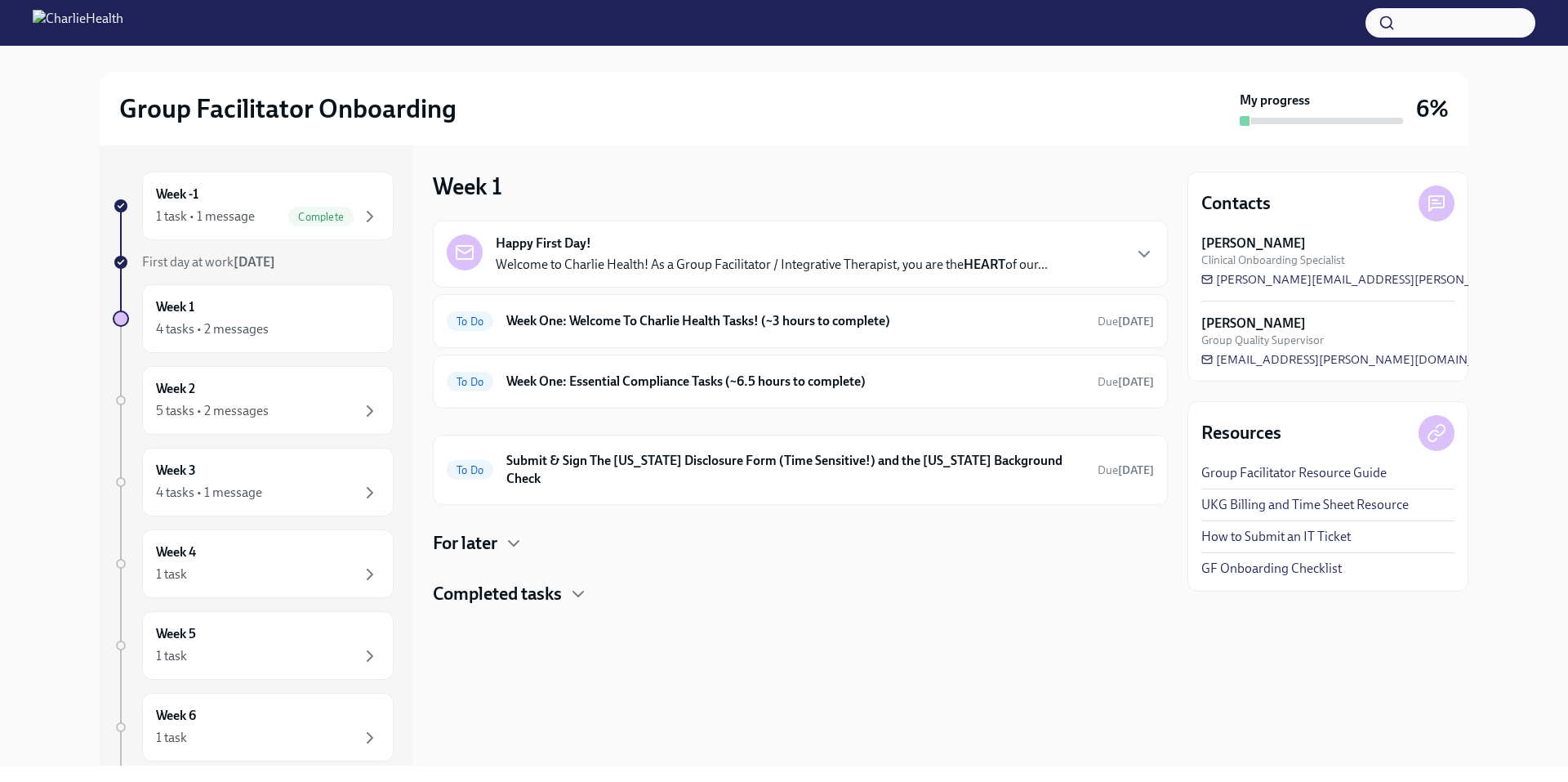
click at [1301, 504] on link "UKG Billing and Time Sheet Resource" at bounding box center [1304, 506] width 207 height 18
